Goal: Task Accomplishment & Management: Use online tool/utility

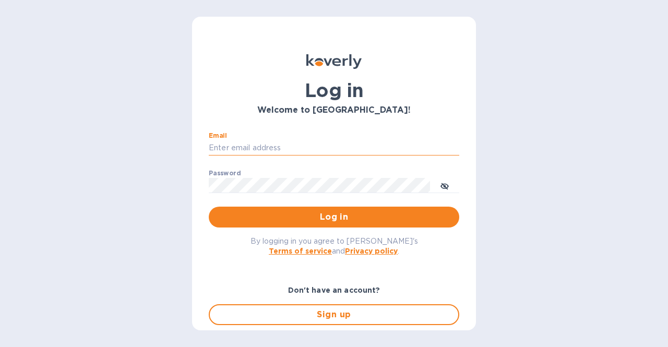
click at [334, 149] on input "Email" at bounding box center [334, 148] width 250 height 16
type input "[EMAIL_ADDRESS][DOMAIN_NAME]"
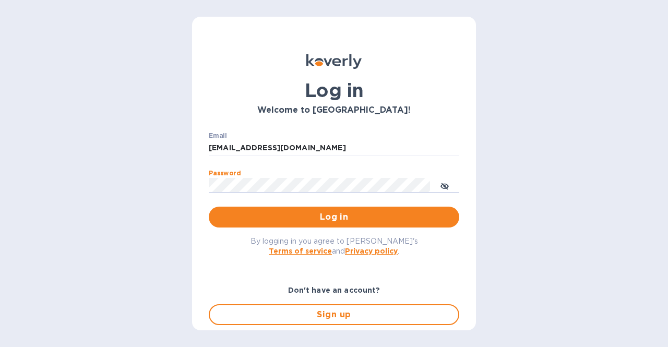
click at [209, 207] on button "Log in" at bounding box center [334, 217] width 250 height 21
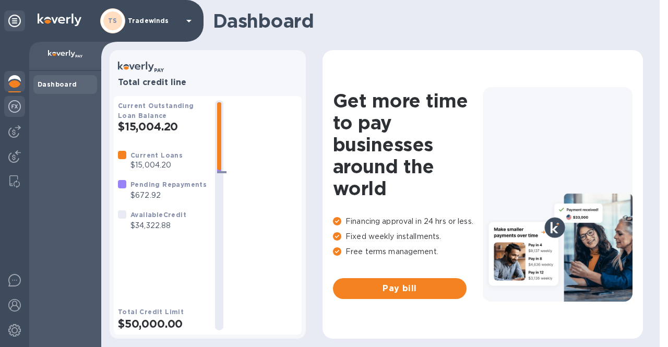
click at [20, 110] on img at bounding box center [14, 106] width 13 height 13
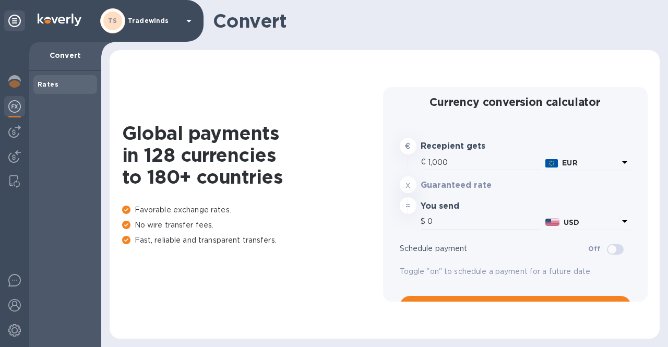
type input "1,182.76"
